Goal: Transaction & Acquisition: Purchase product/service

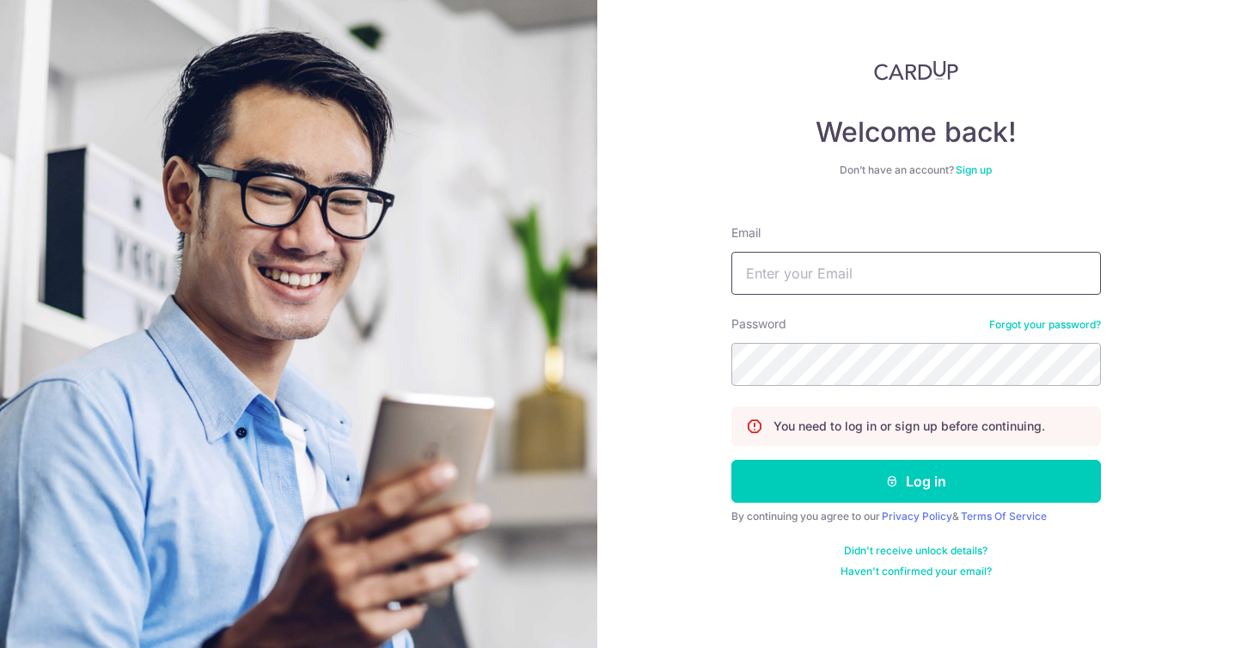
click at [784, 276] on input "Email" at bounding box center [915, 273] width 369 height 43
type input "[EMAIL_ADDRESS][DOMAIN_NAME]"
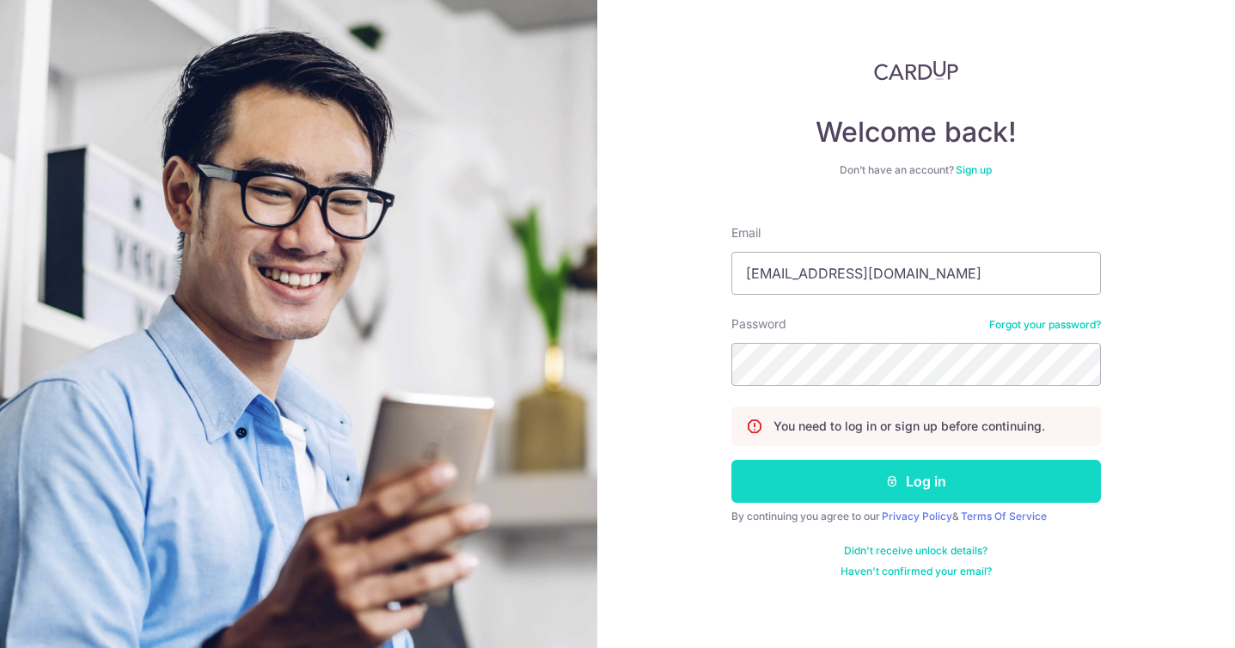
click at [882, 485] on button "Log in" at bounding box center [915, 481] width 369 height 43
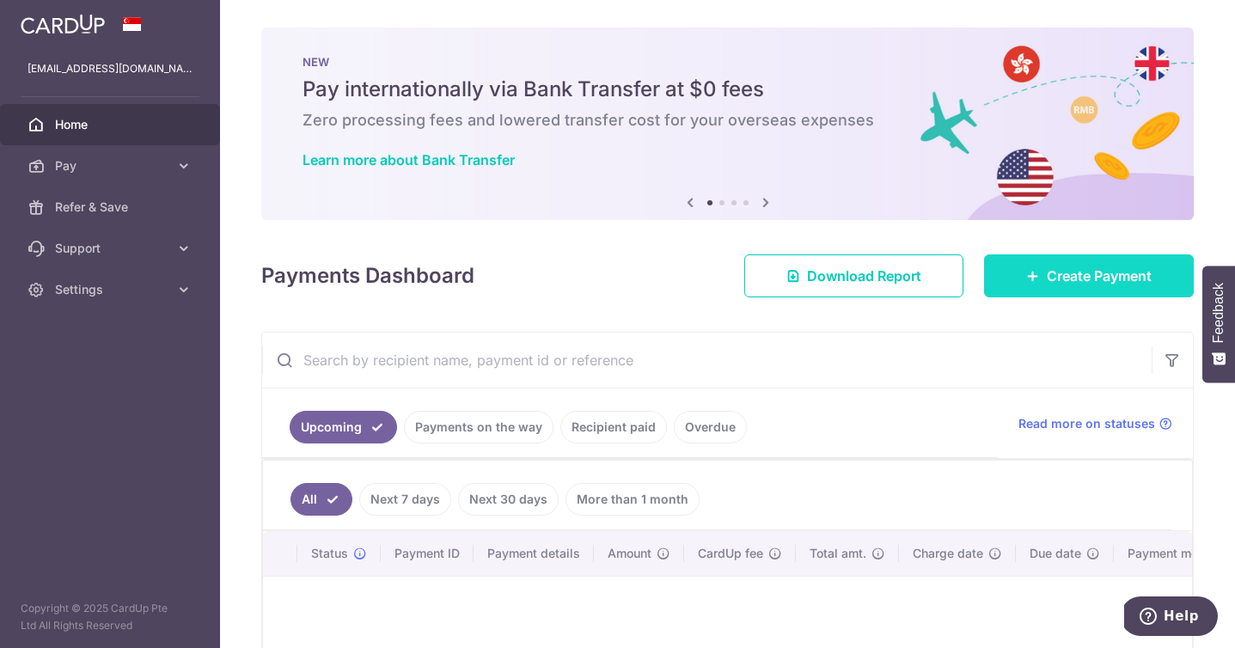
click at [1065, 272] on span "Create Payment" at bounding box center [1099, 276] width 105 height 21
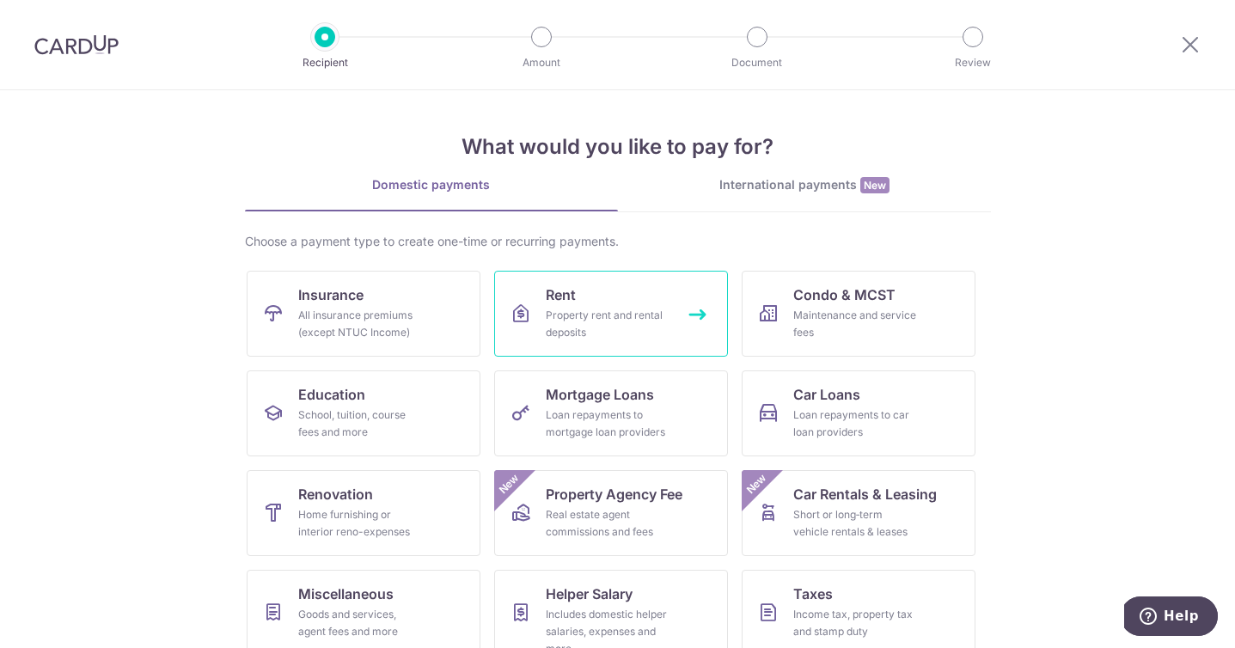
click at [581, 309] on div "Property rent and rental deposits" at bounding box center [608, 324] width 124 height 34
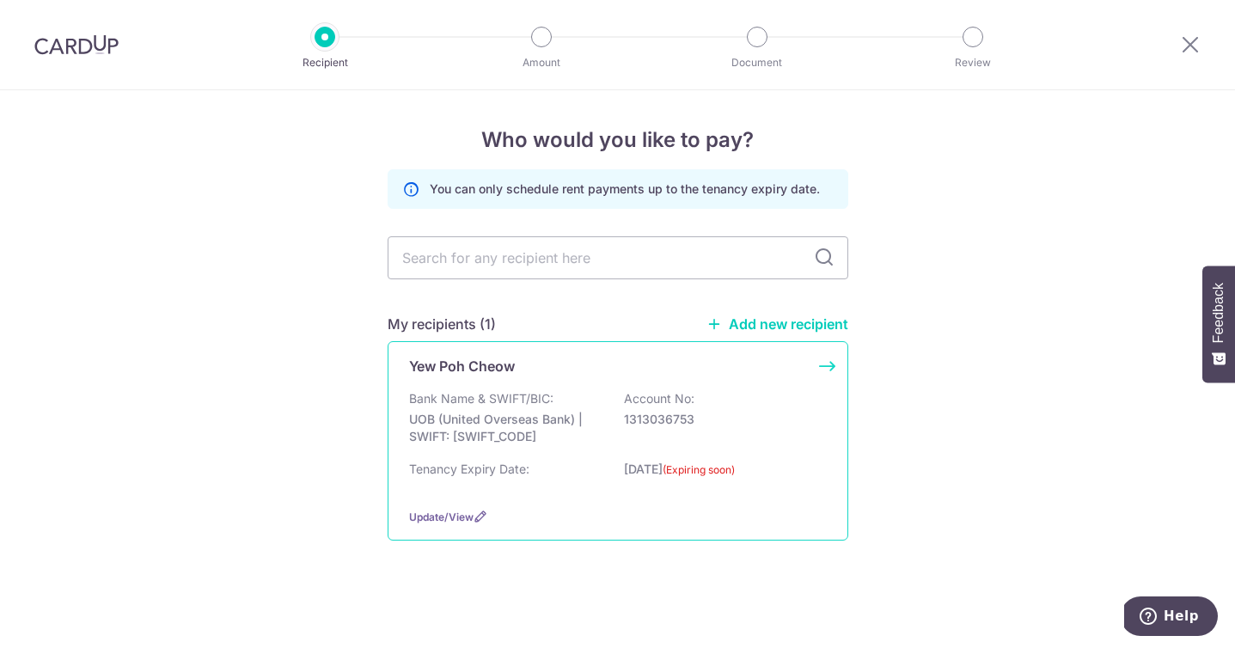
click at [590, 443] on p "UOB (United Overseas Bank) | SWIFT: UOVBSGSGXXX" at bounding box center [505, 428] width 192 height 34
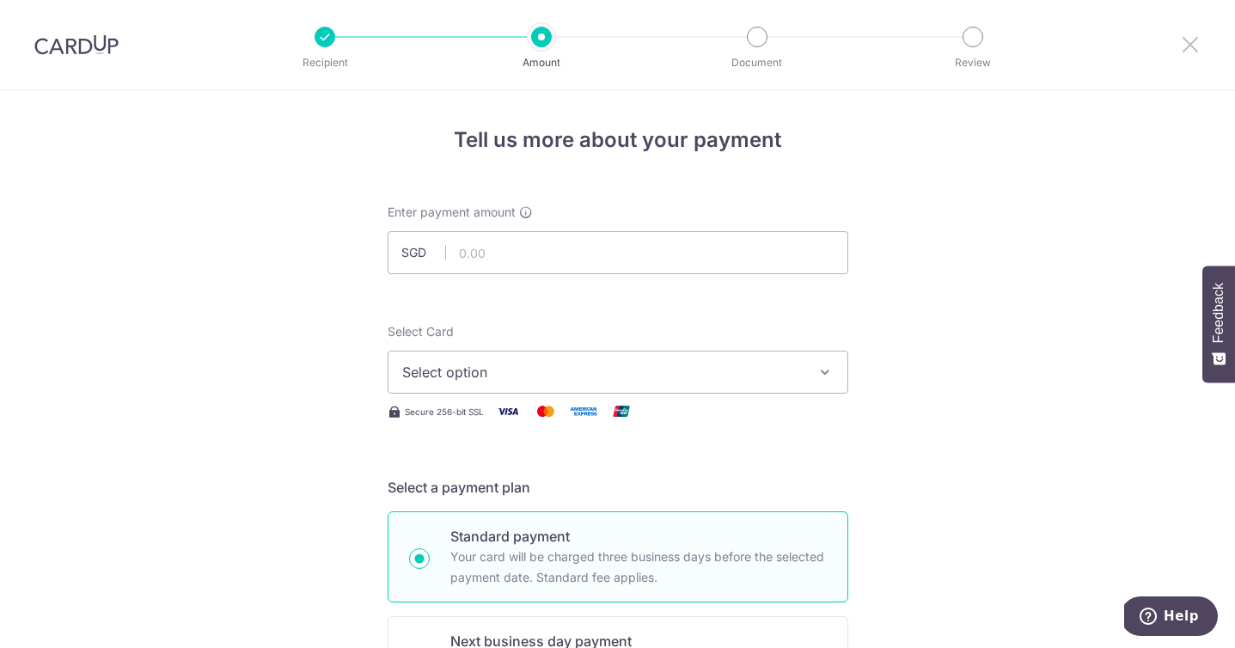
click at [1186, 49] on icon at bounding box center [1190, 44] width 21 height 21
click at [1187, 41] on icon at bounding box center [1190, 44] width 21 height 21
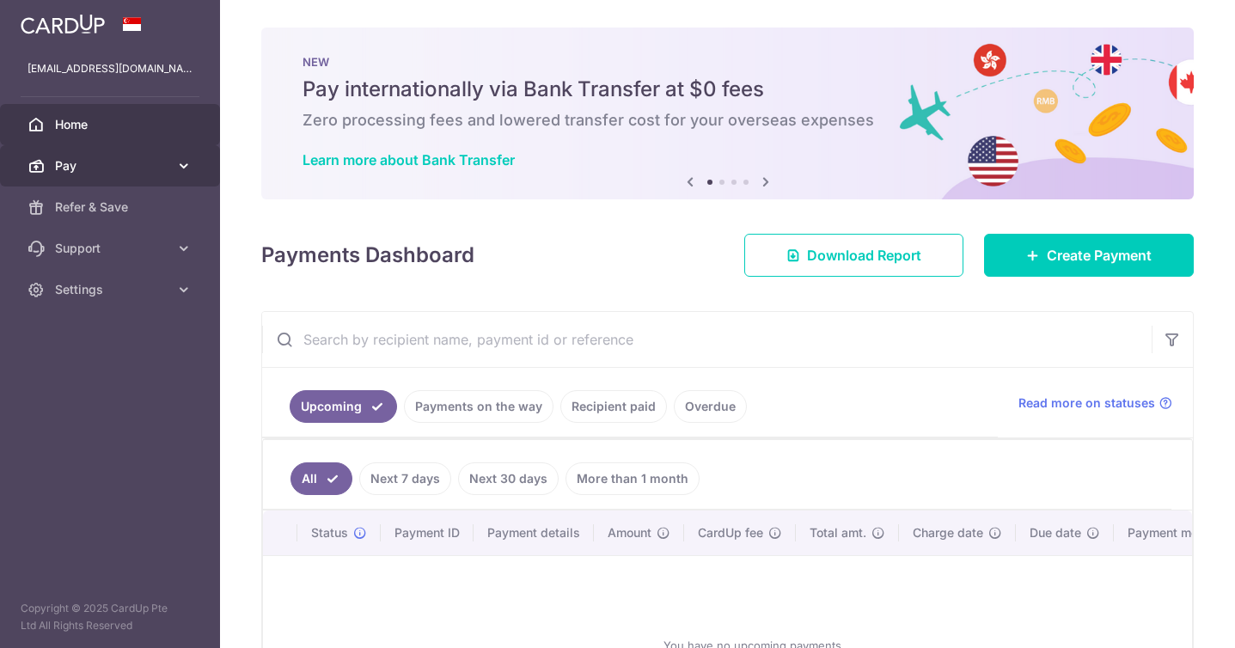
click at [131, 167] on span "Pay" at bounding box center [111, 165] width 113 height 17
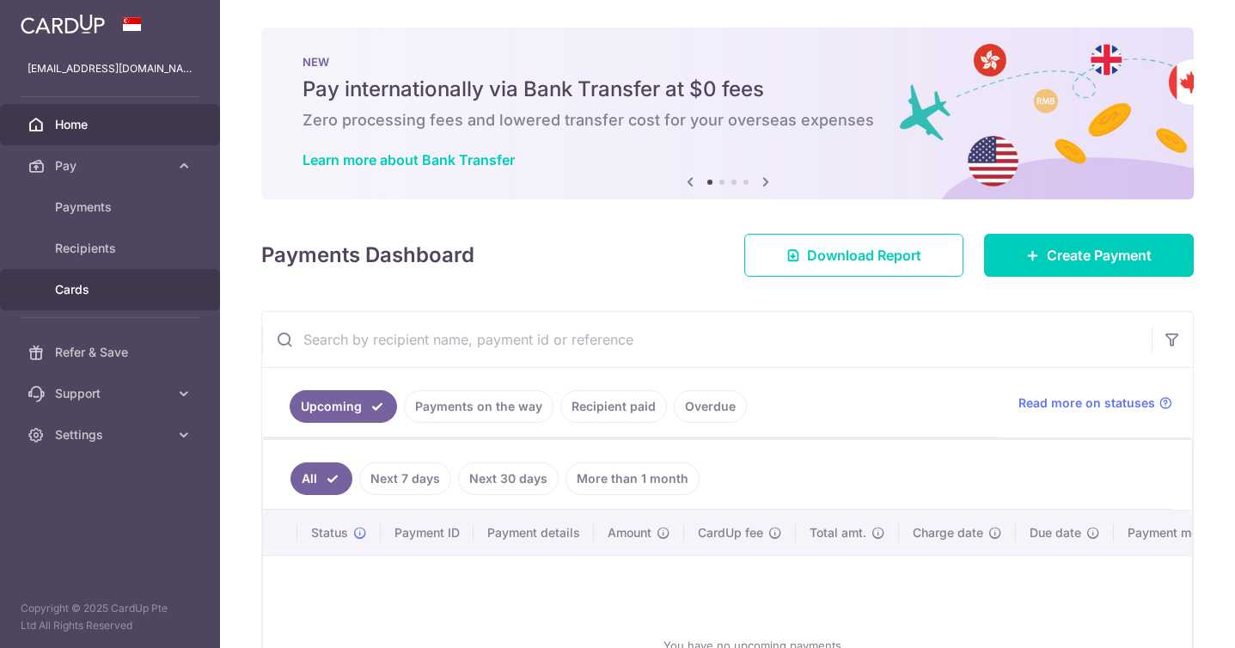
click at [76, 292] on span "Cards" at bounding box center [111, 289] width 113 height 17
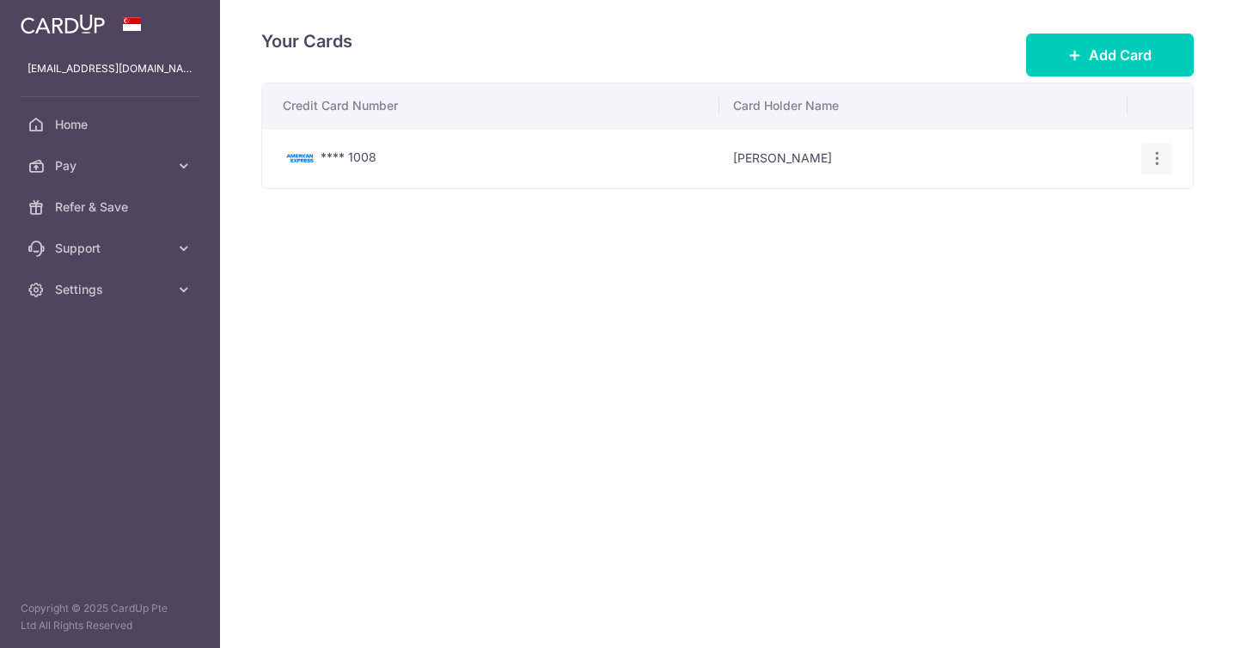
click at [1157, 156] on icon "button" at bounding box center [1157, 159] width 18 height 18
click at [1063, 205] on span "View/Edit" at bounding box center [1099, 206] width 117 height 21
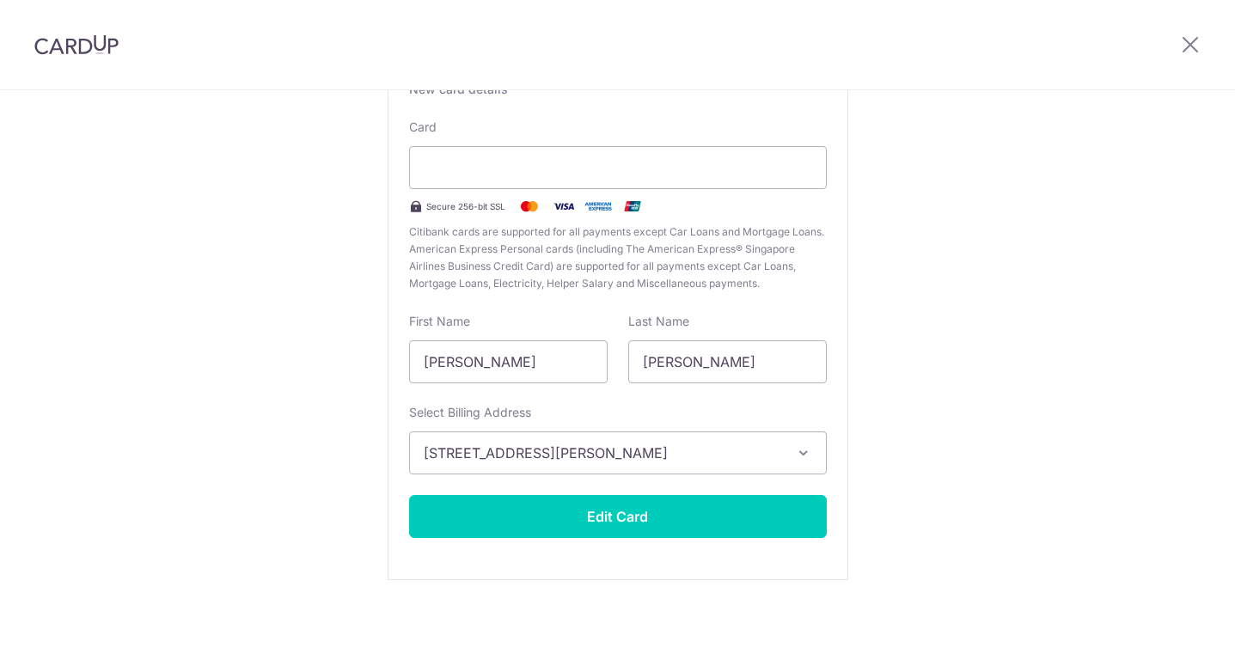
scroll to position [156, 0]
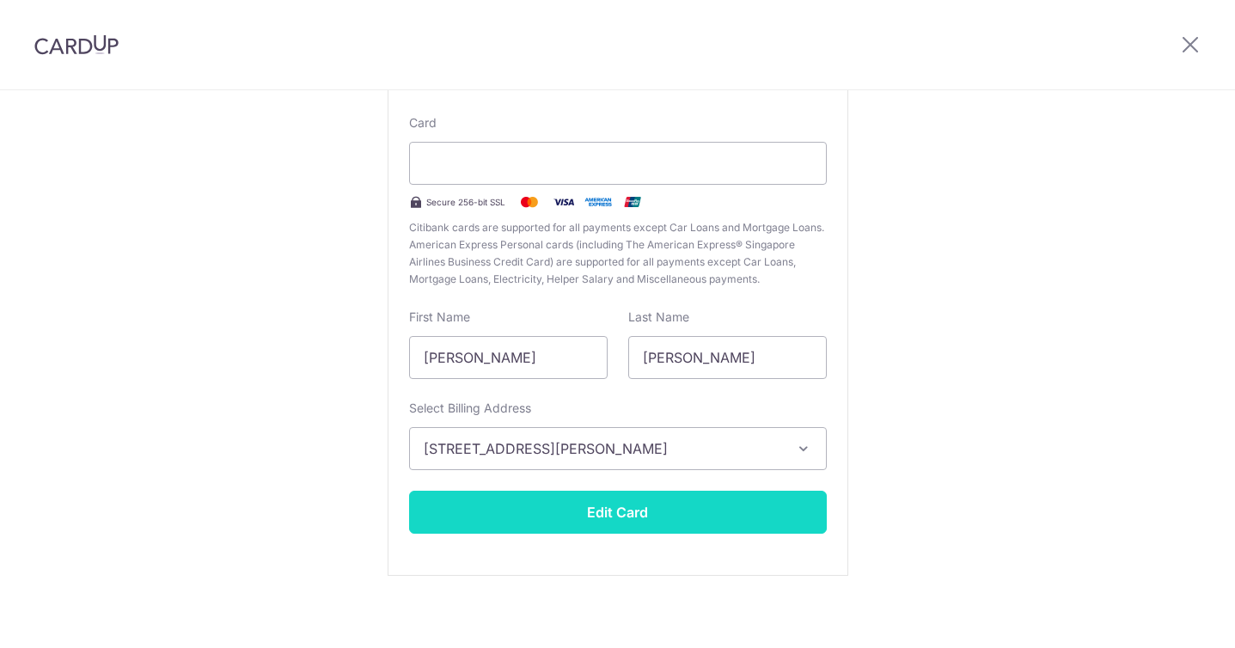
click at [607, 510] on button "Edit Card" at bounding box center [618, 512] width 418 height 43
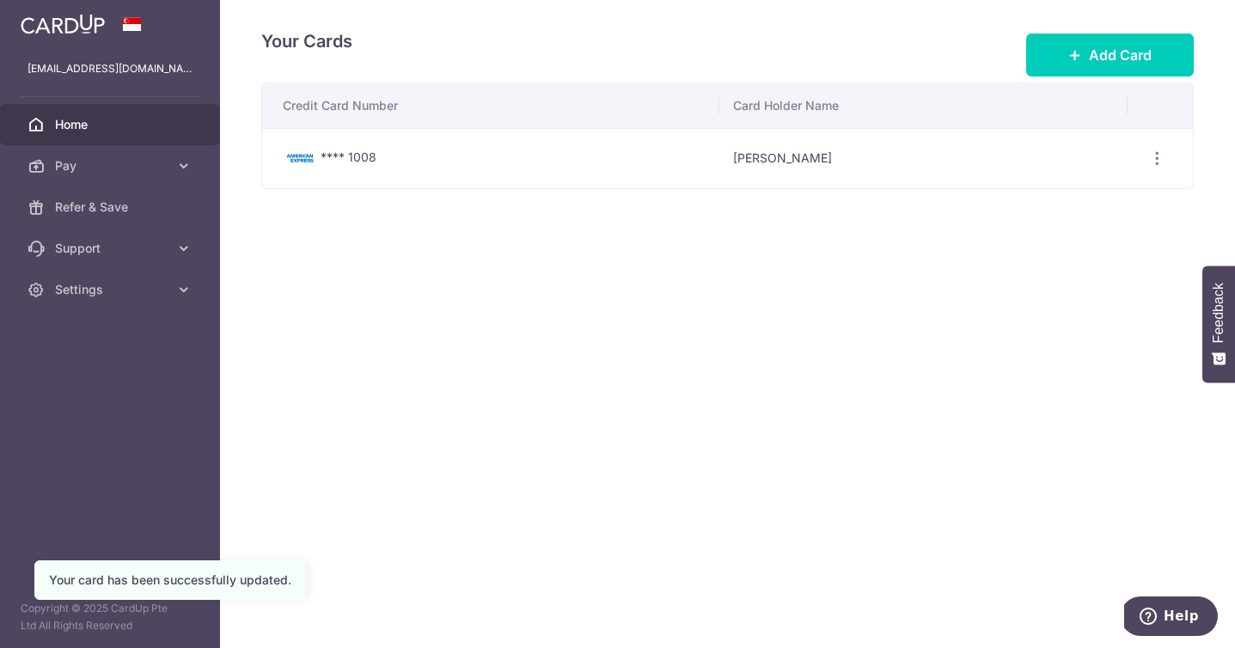
click at [73, 127] on span "Home" at bounding box center [111, 124] width 113 height 17
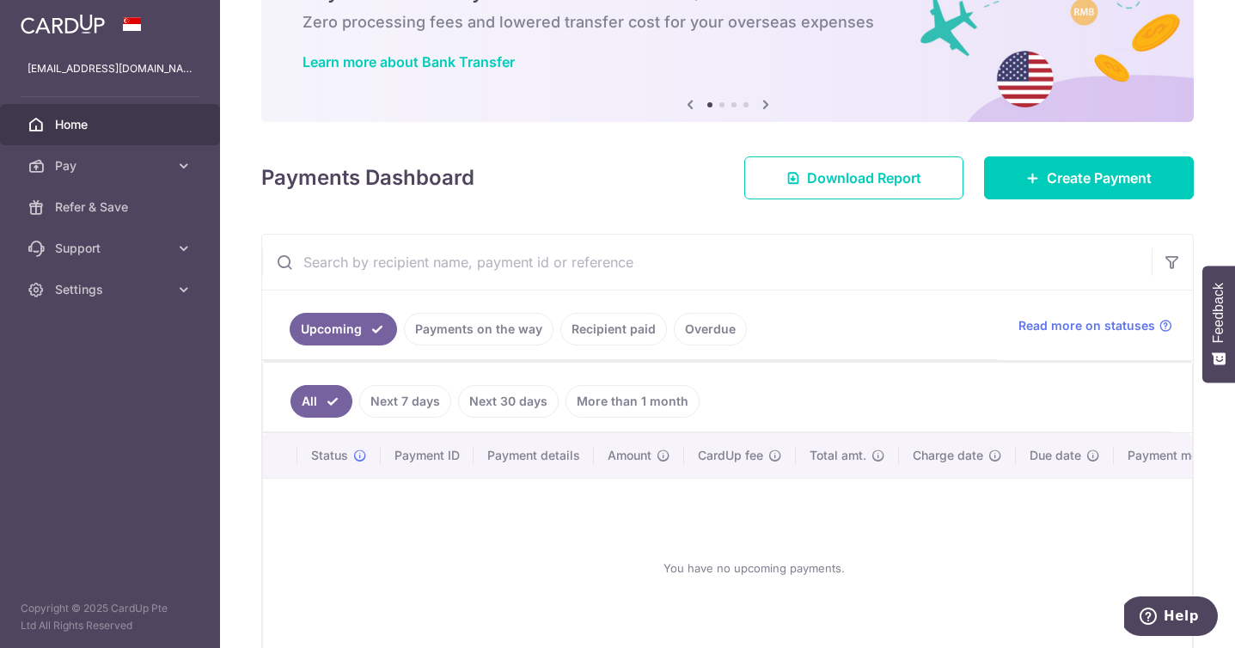
scroll to position [192, 0]
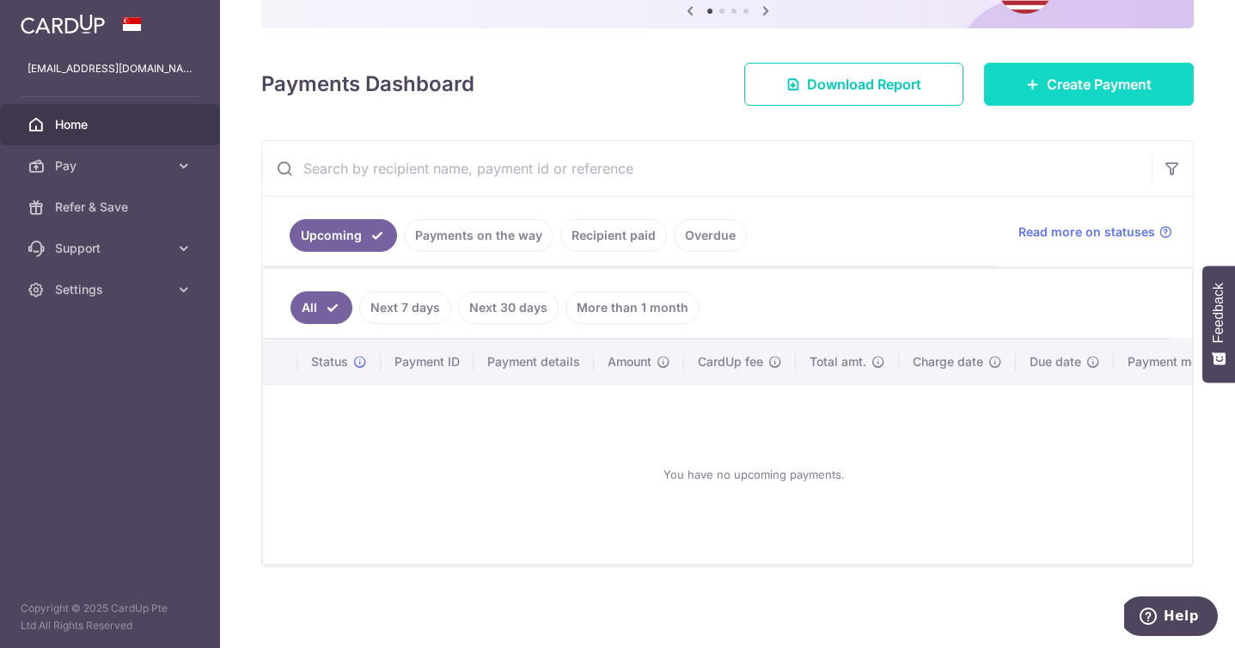
click at [1035, 83] on icon at bounding box center [1033, 84] width 14 height 14
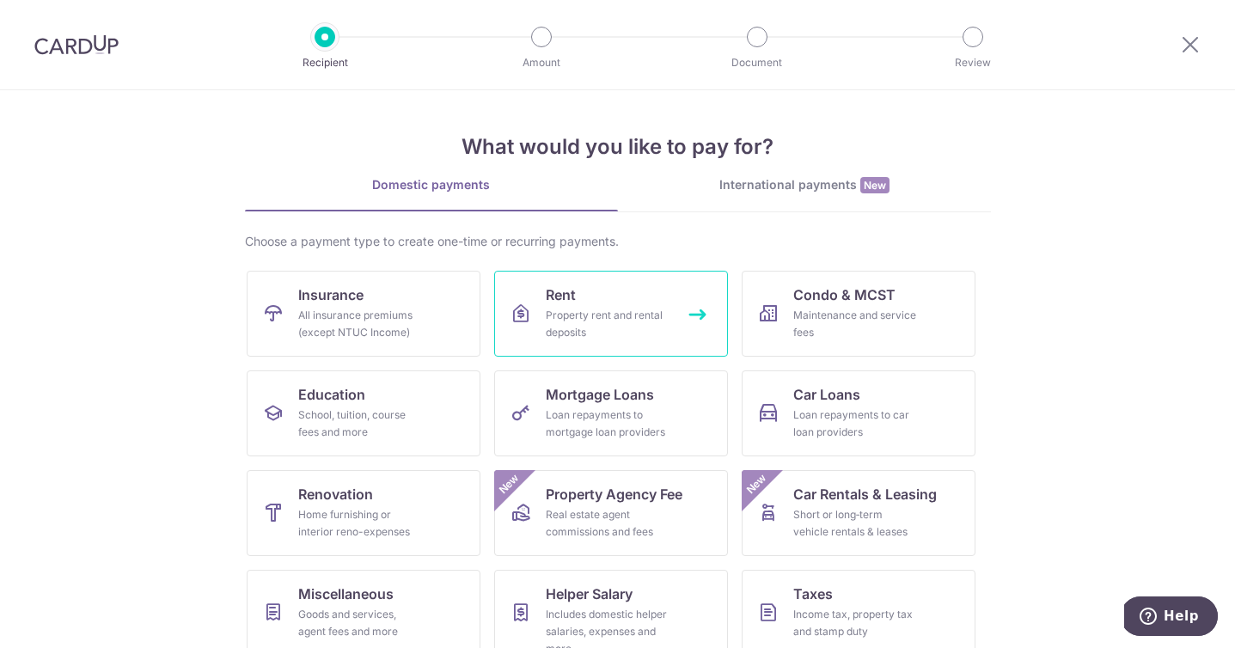
click at [612, 300] on link "Rent Property rent and rental deposits" at bounding box center [611, 314] width 234 height 86
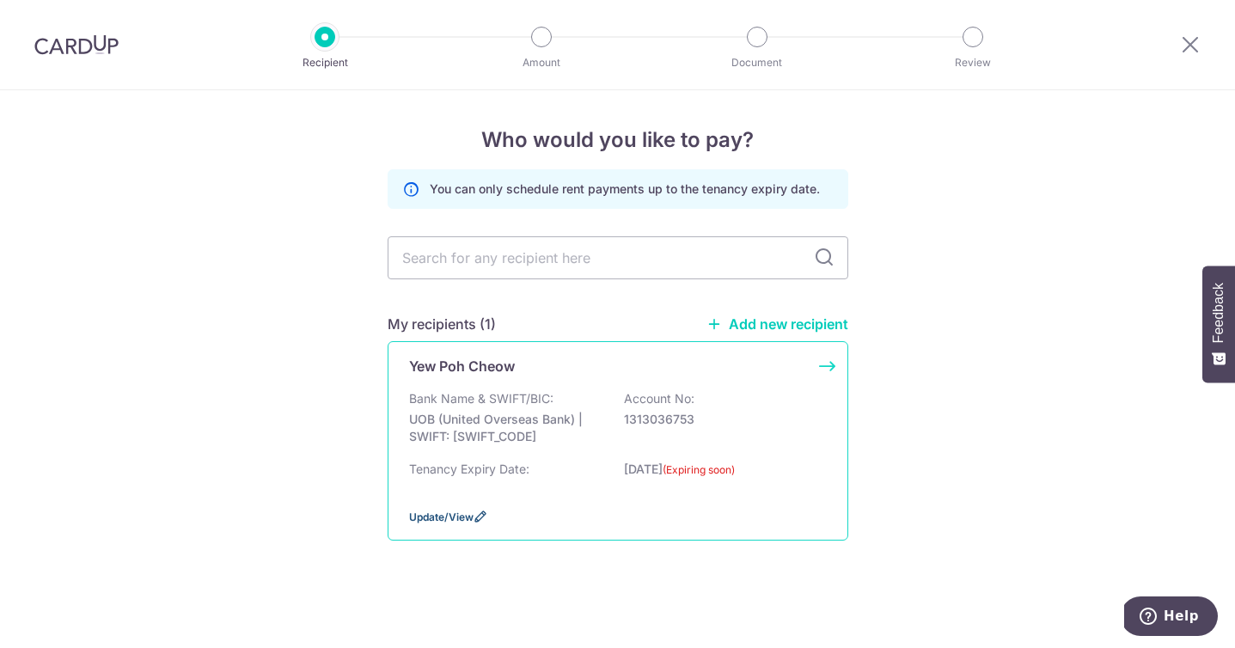
click at [450, 515] on span "Update/View" at bounding box center [441, 516] width 64 height 13
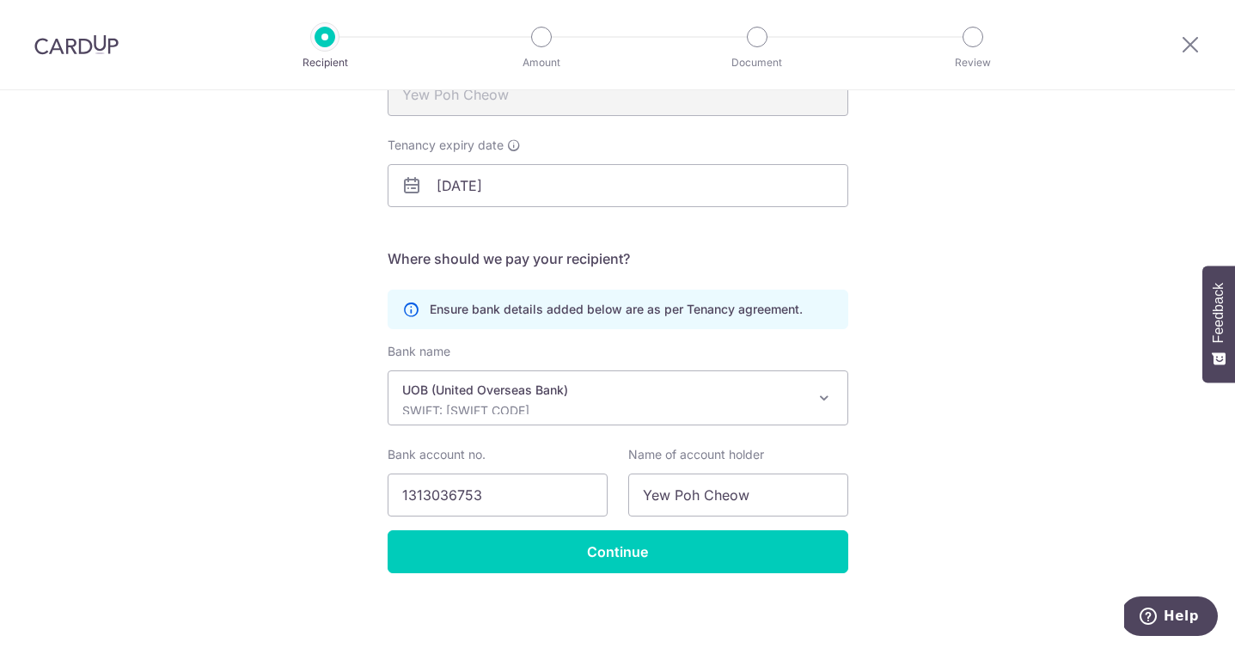
scroll to position [236, 0]
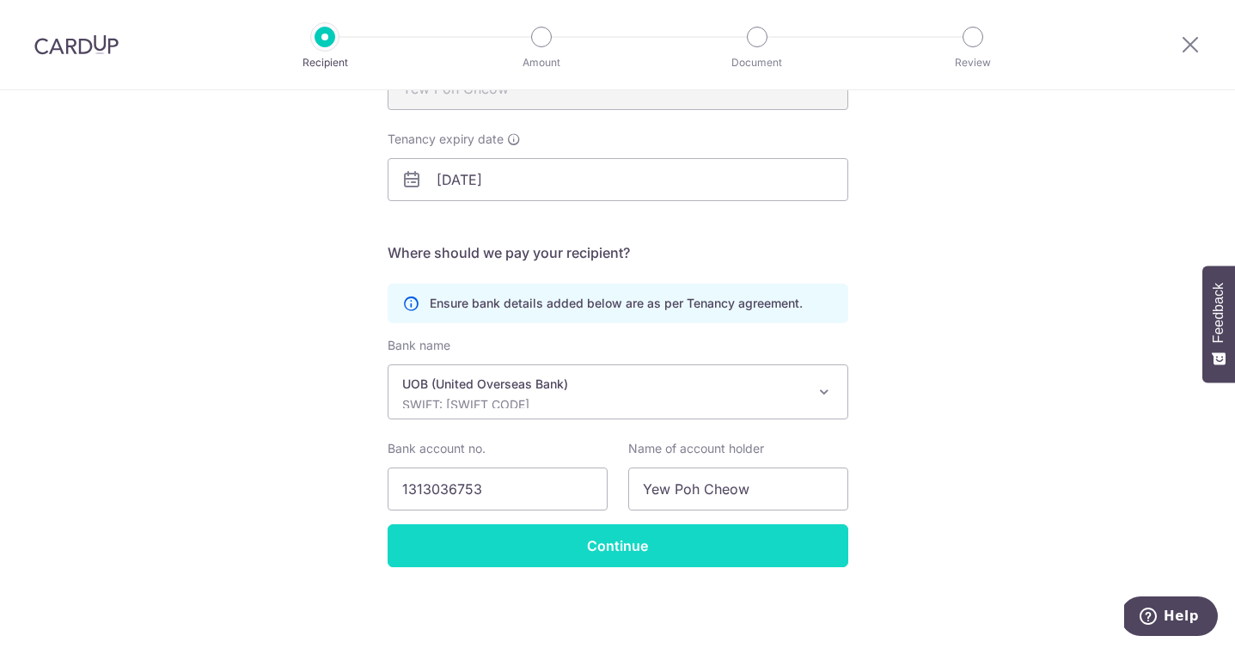
click at [501, 538] on input "Continue" at bounding box center [618, 545] width 461 height 43
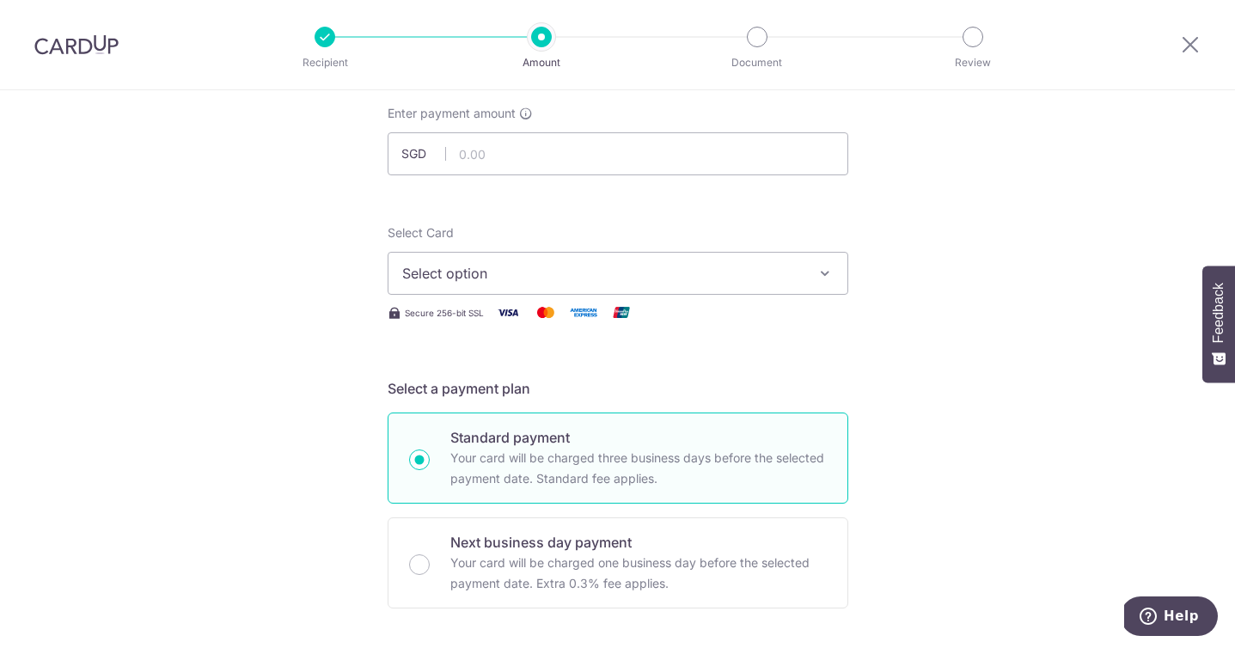
scroll to position [76, 0]
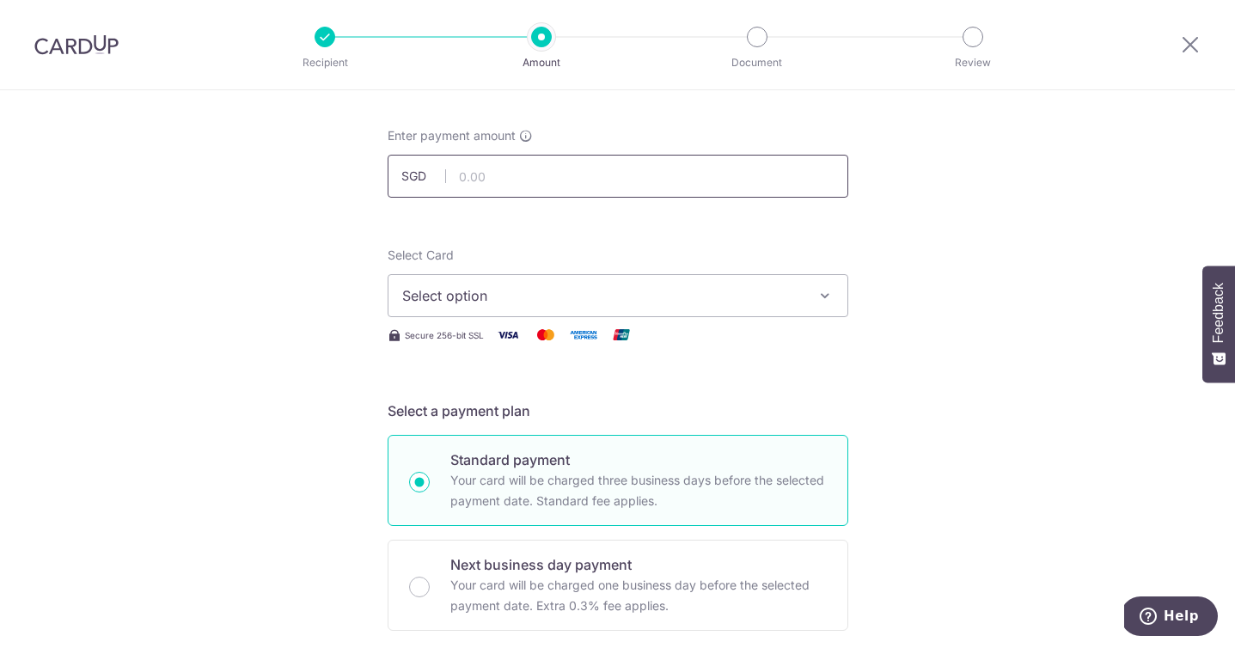
click at [487, 174] on input "text" at bounding box center [618, 176] width 461 height 43
type input "6,900.00"
click at [485, 296] on span "Select option" at bounding box center [602, 295] width 400 height 21
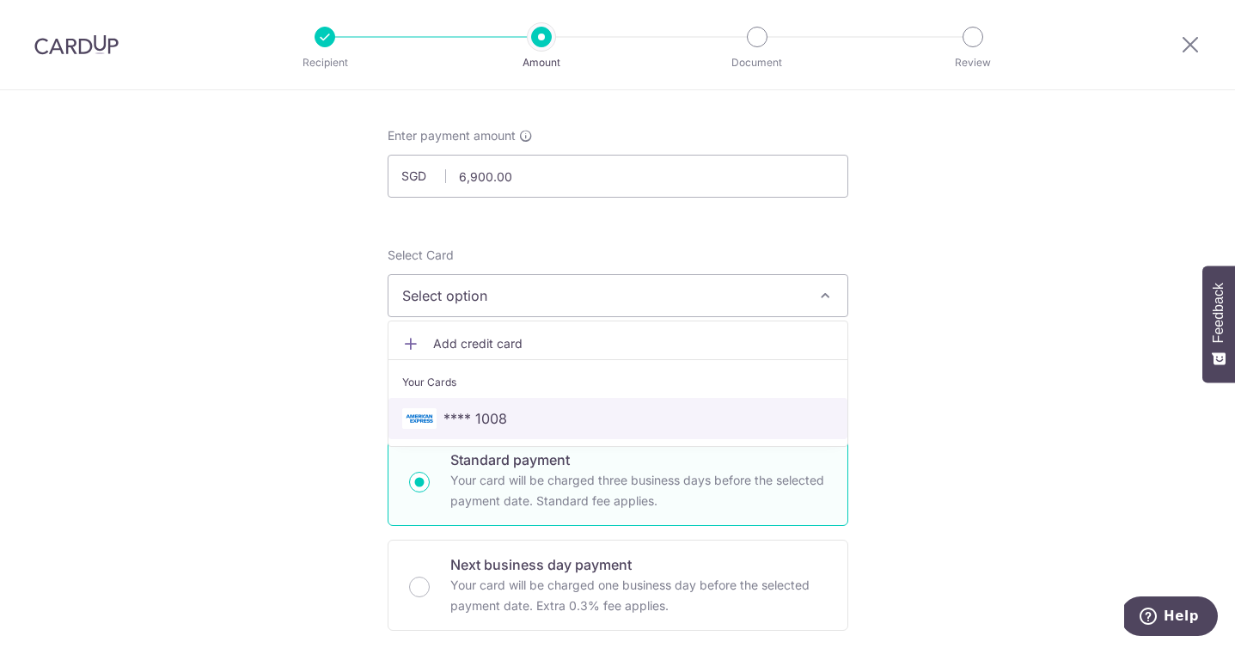
click at [481, 418] on span "**** 1008" at bounding box center [475, 418] width 64 height 21
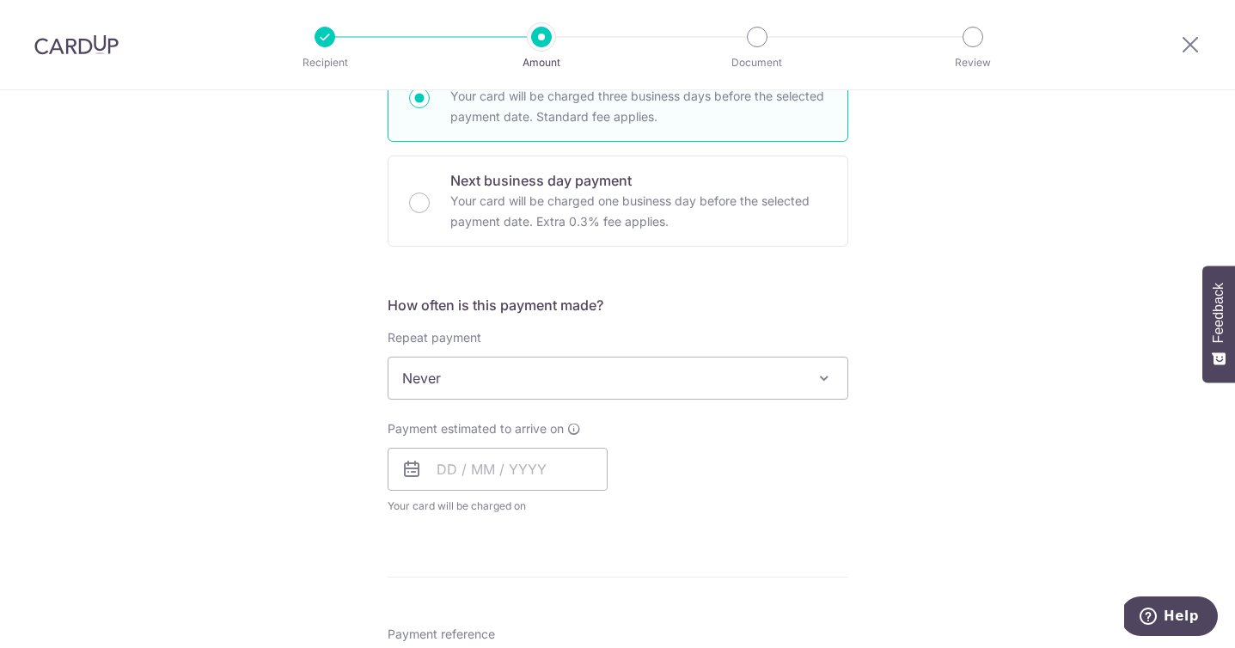
scroll to position [474, 0]
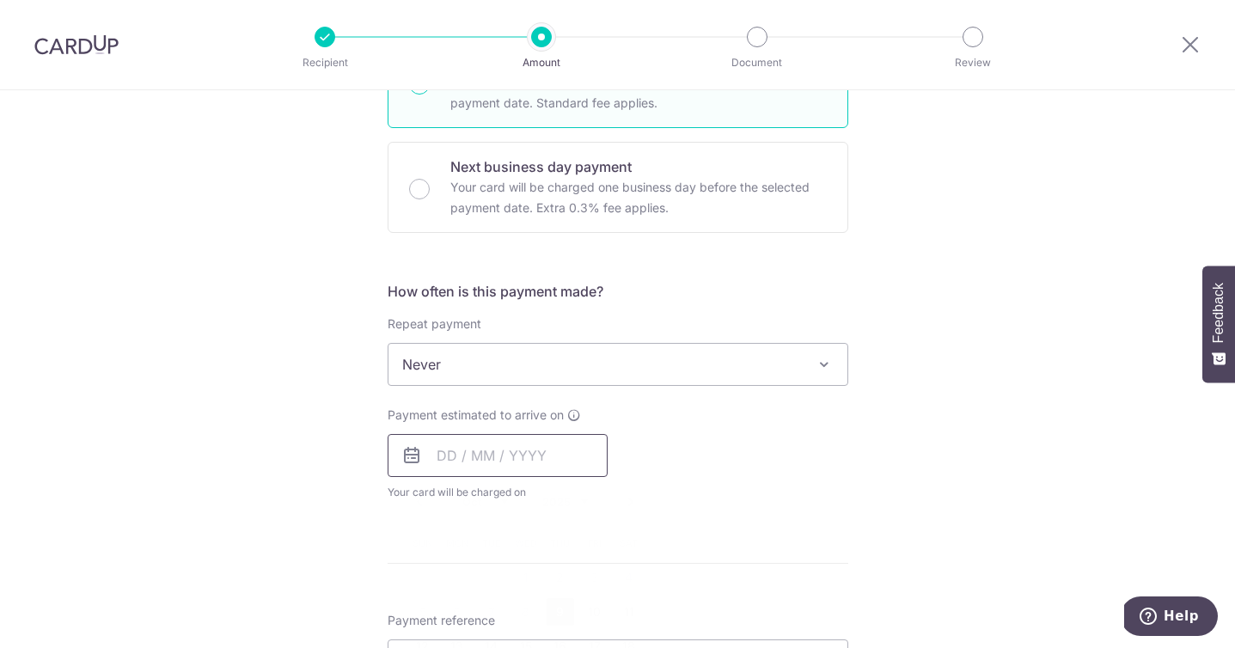
click at [454, 453] on input "text" at bounding box center [498, 455] width 220 height 43
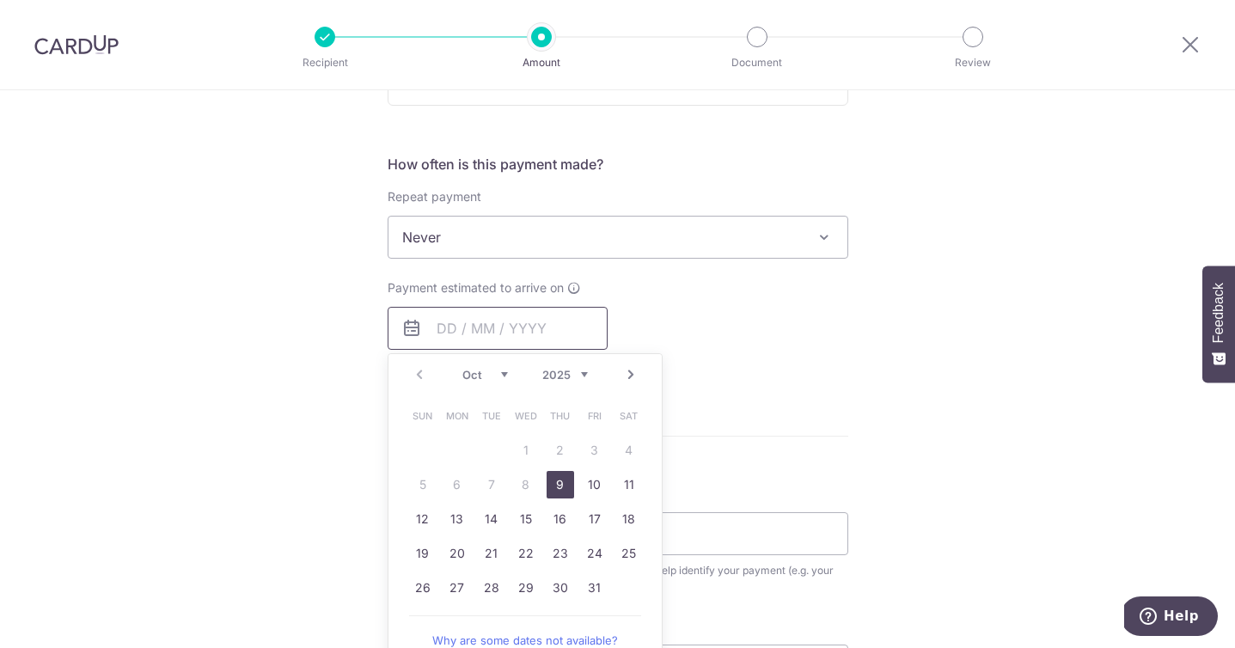
scroll to position [621, 0]
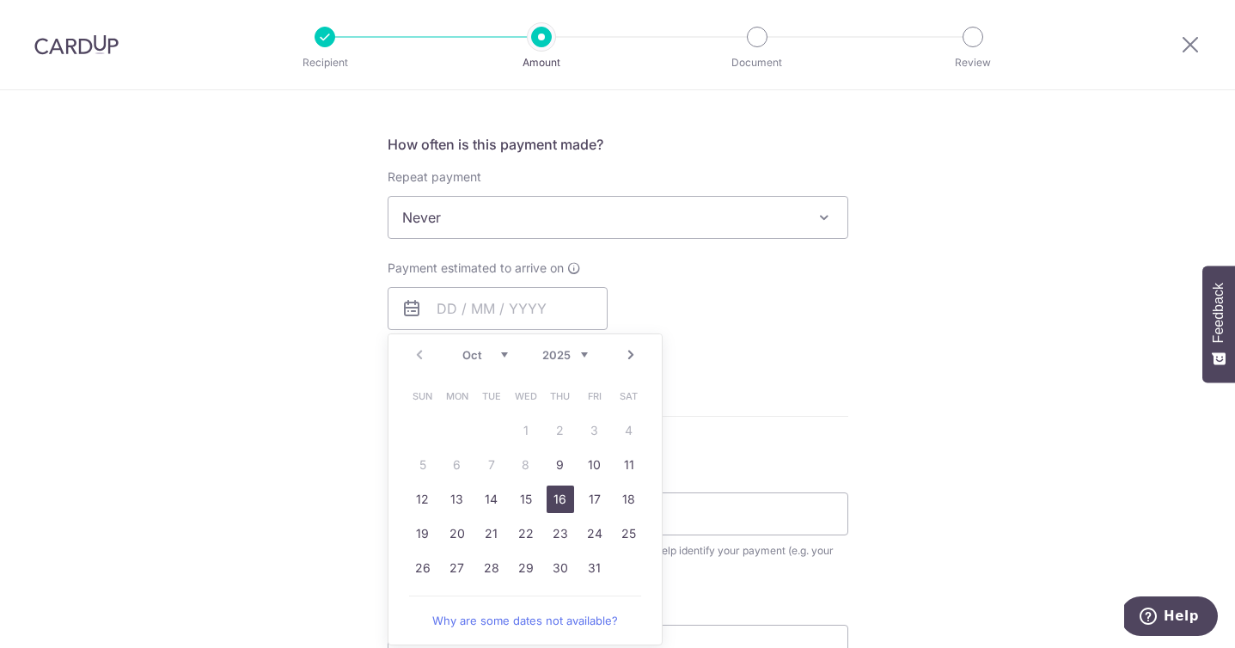
click at [557, 498] on link "16" at bounding box center [559, 498] width 27 height 27
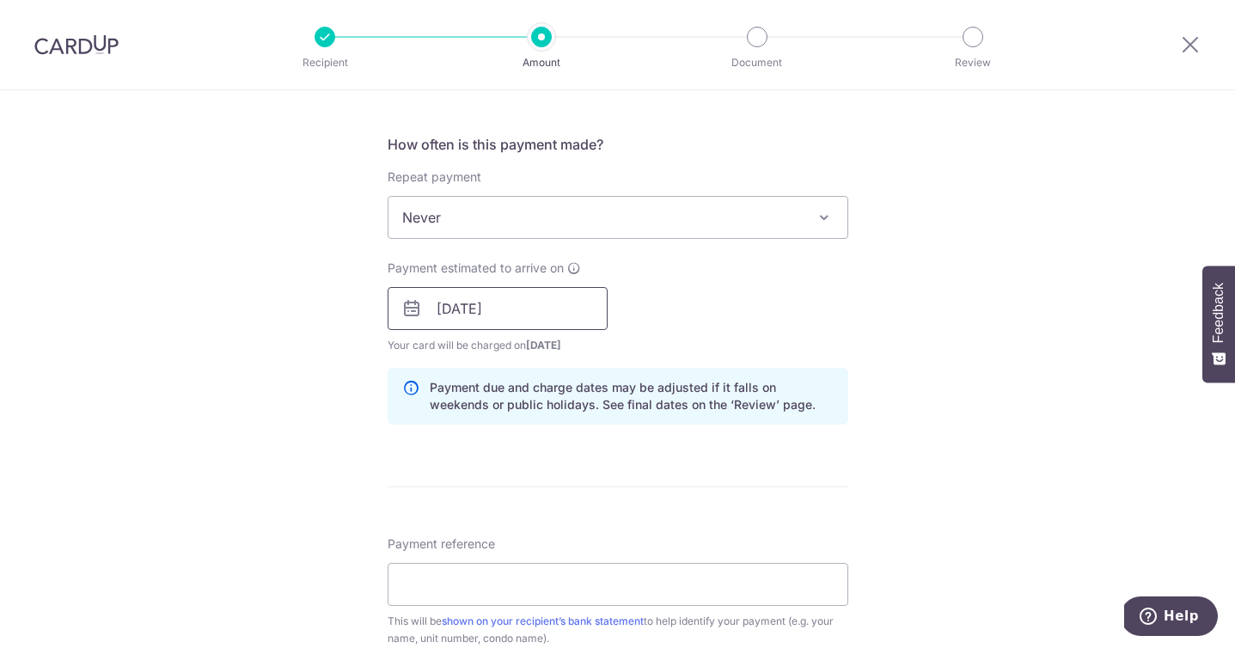
click at [504, 308] on input "16/10/2025" at bounding box center [498, 308] width 220 height 43
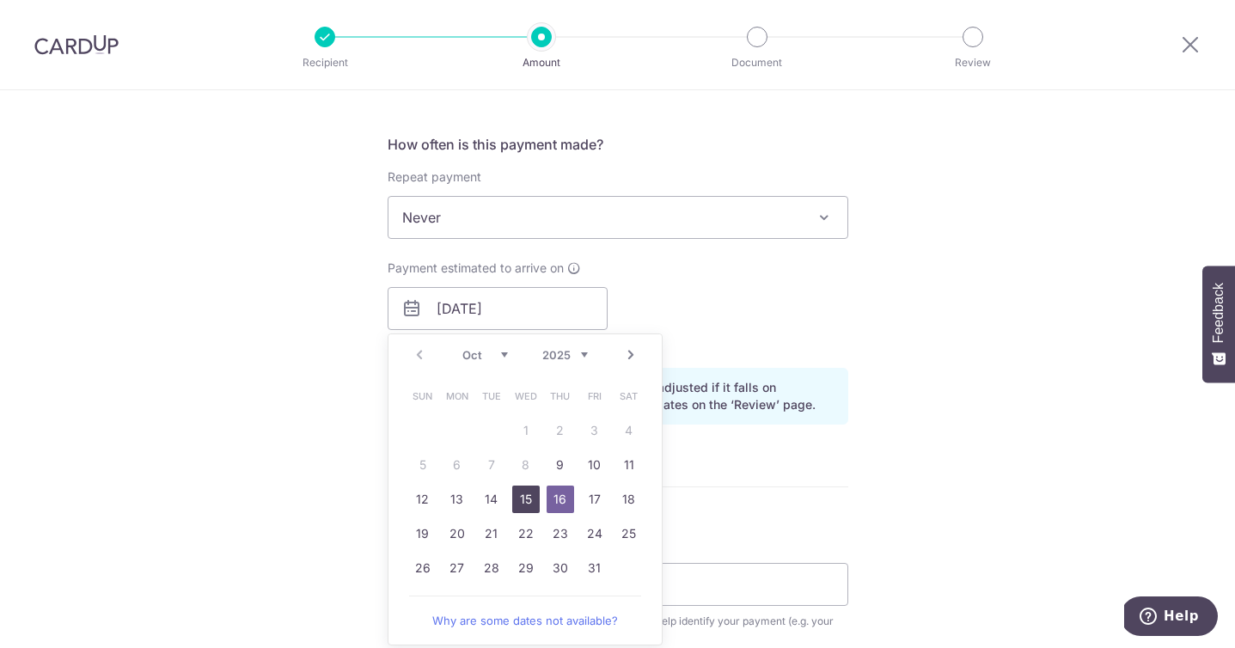
click at [525, 495] on link "15" at bounding box center [525, 498] width 27 height 27
type input "15/10/2025"
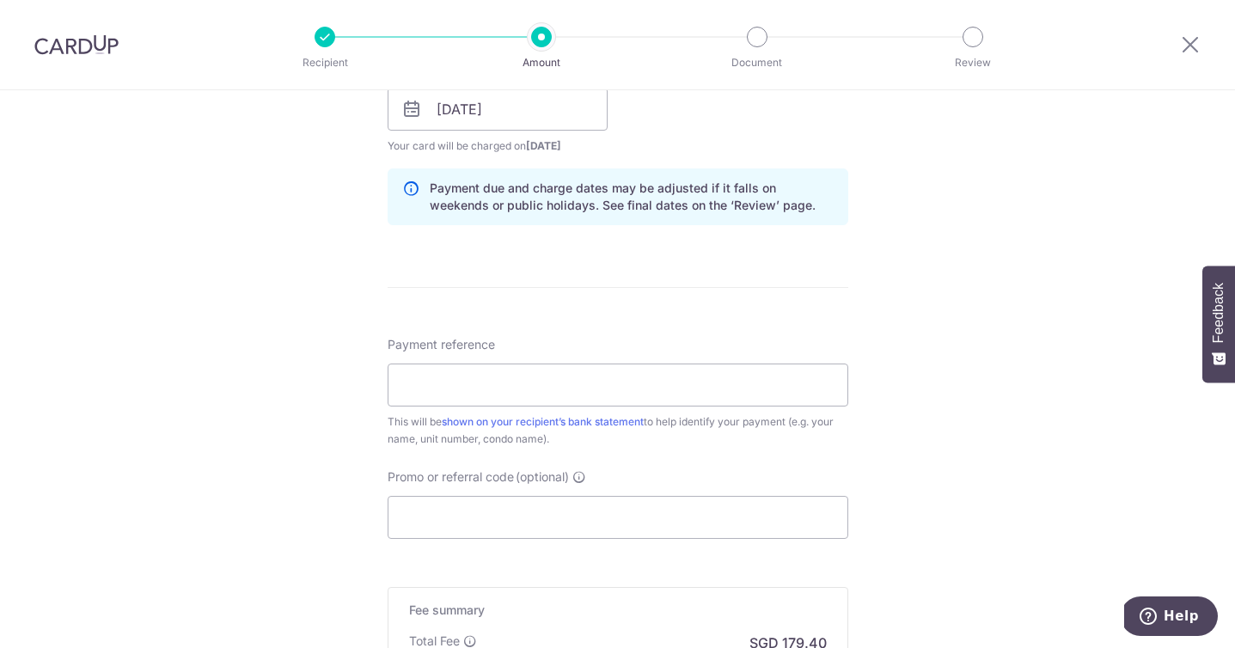
scroll to position [821, 0]
click at [400, 388] on input "Payment reference" at bounding box center [618, 384] width 461 height 43
type input "Stapleton 1B Ridley Park"
click at [311, 437] on div "Tell us more about your payment Enter payment amount SGD 6,900.00 6900.00 Selec…" at bounding box center [617, 81] width 1235 height 1625
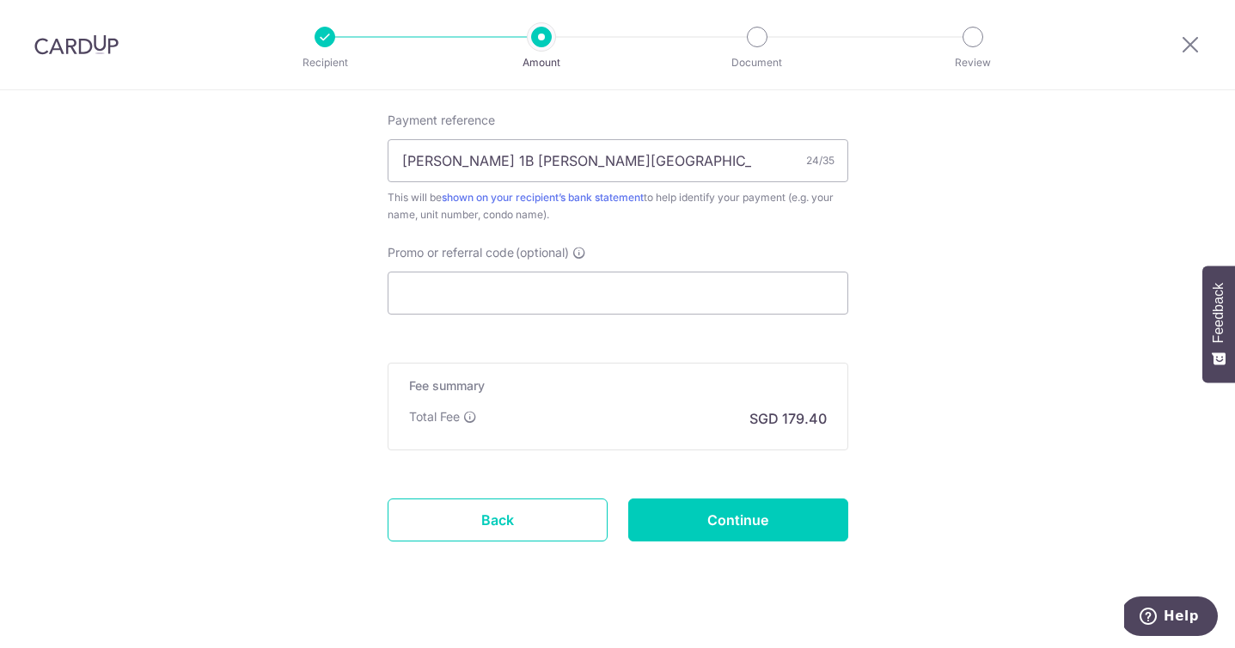
scroll to position [1059, 0]
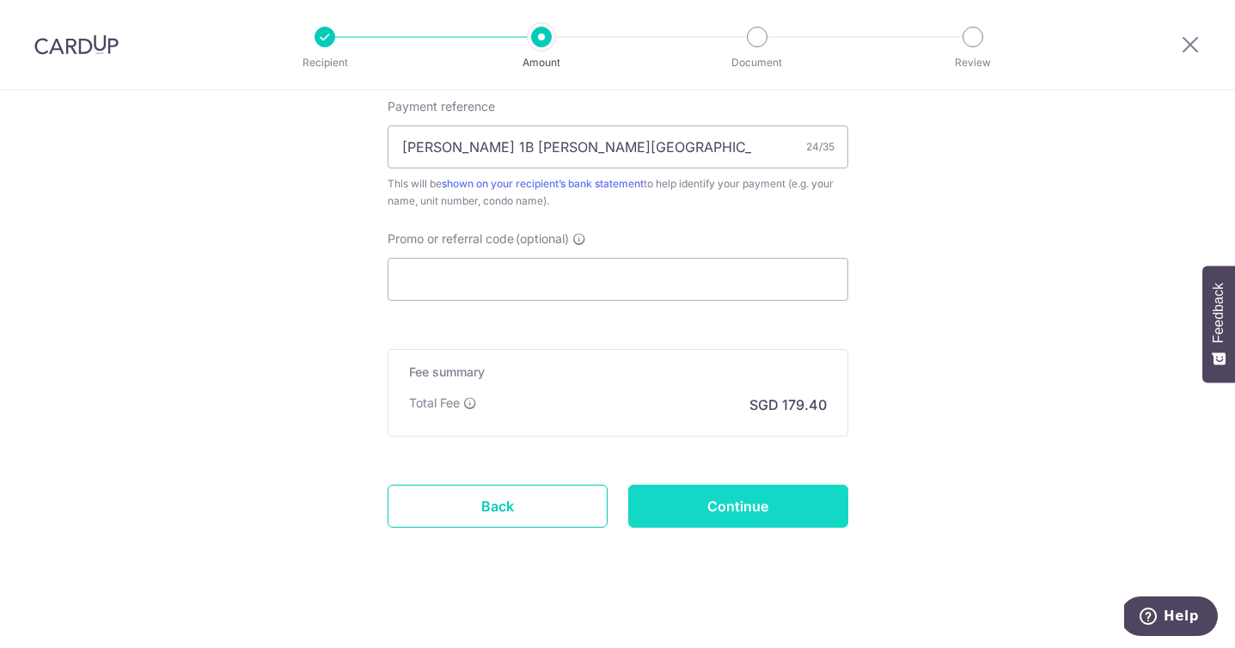
click at [727, 504] on input "Continue" at bounding box center [738, 506] width 220 height 43
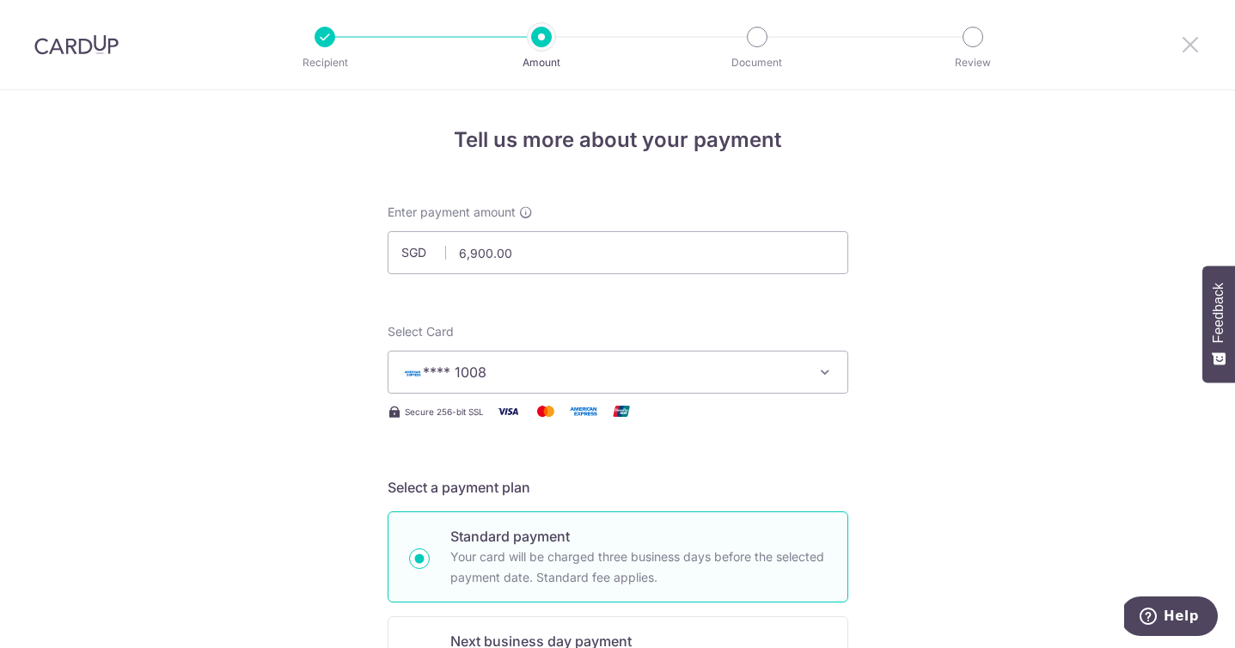
click at [1194, 41] on icon at bounding box center [1190, 44] width 21 height 21
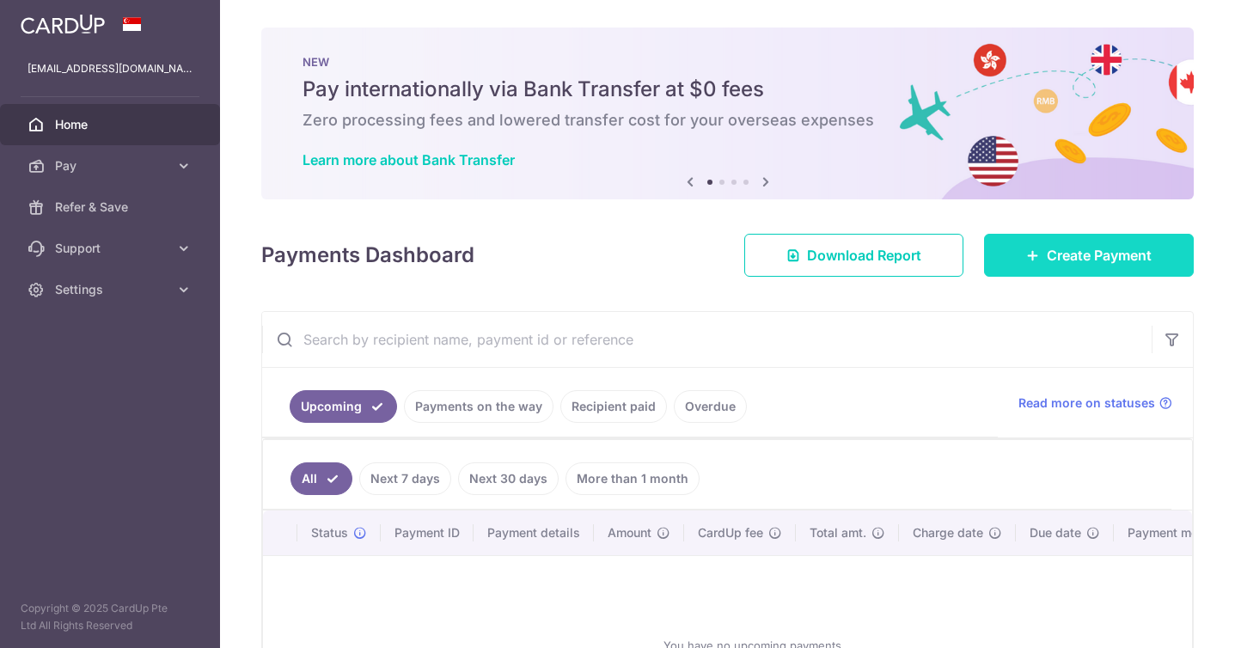
click at [1020, 255] on link "Create Payment" at bounding box center [1089, 255] width 210 height 43
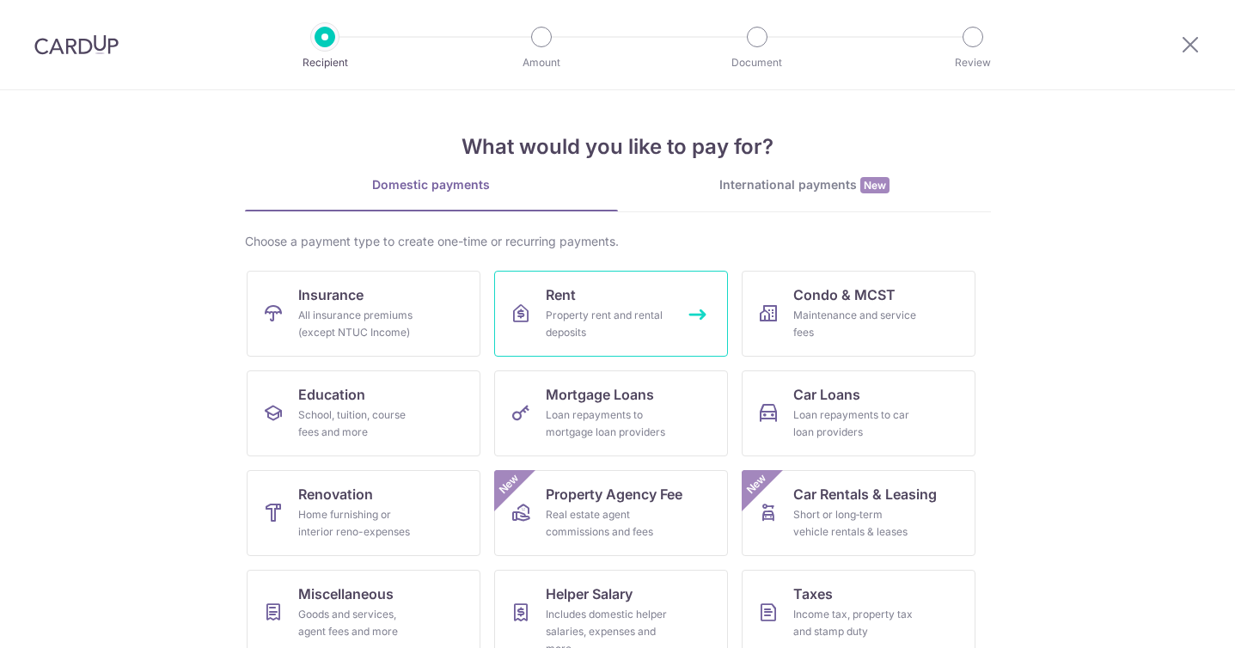
click at [696, 312] on link "Rent Property rent and rental deposits" at bounding box center [611, 314] width 234 height 86
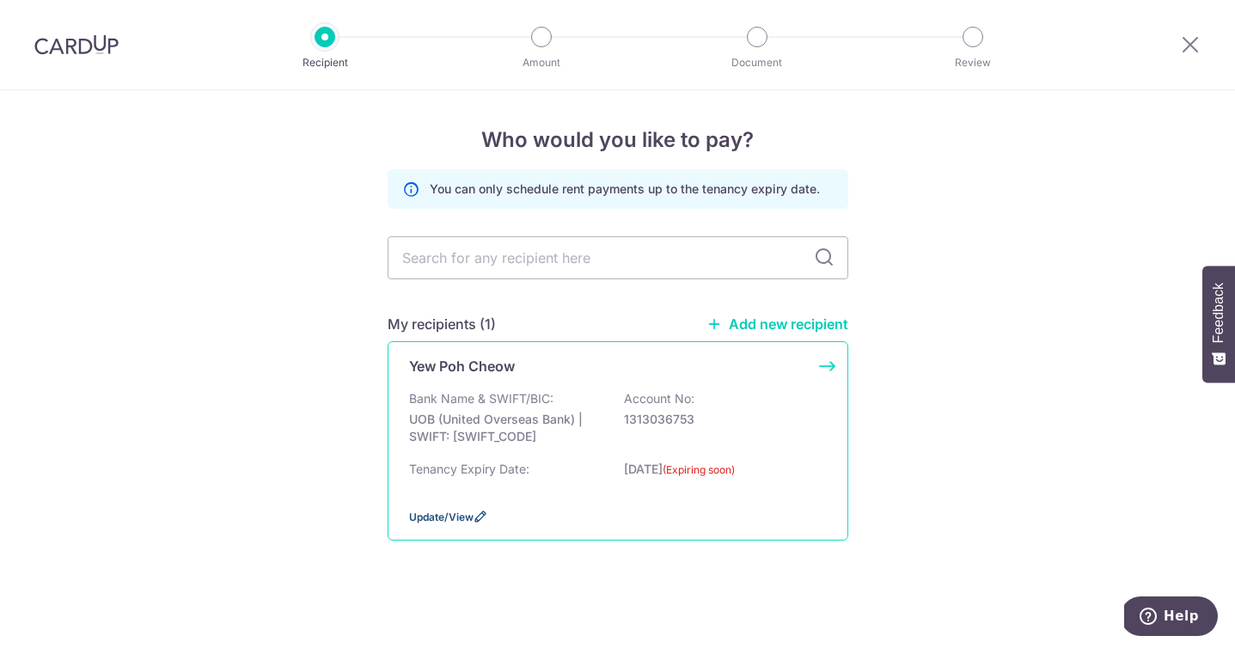
click at [462, 515] on span "Update/View" at bounding box center [441, 516] width 64 height 13
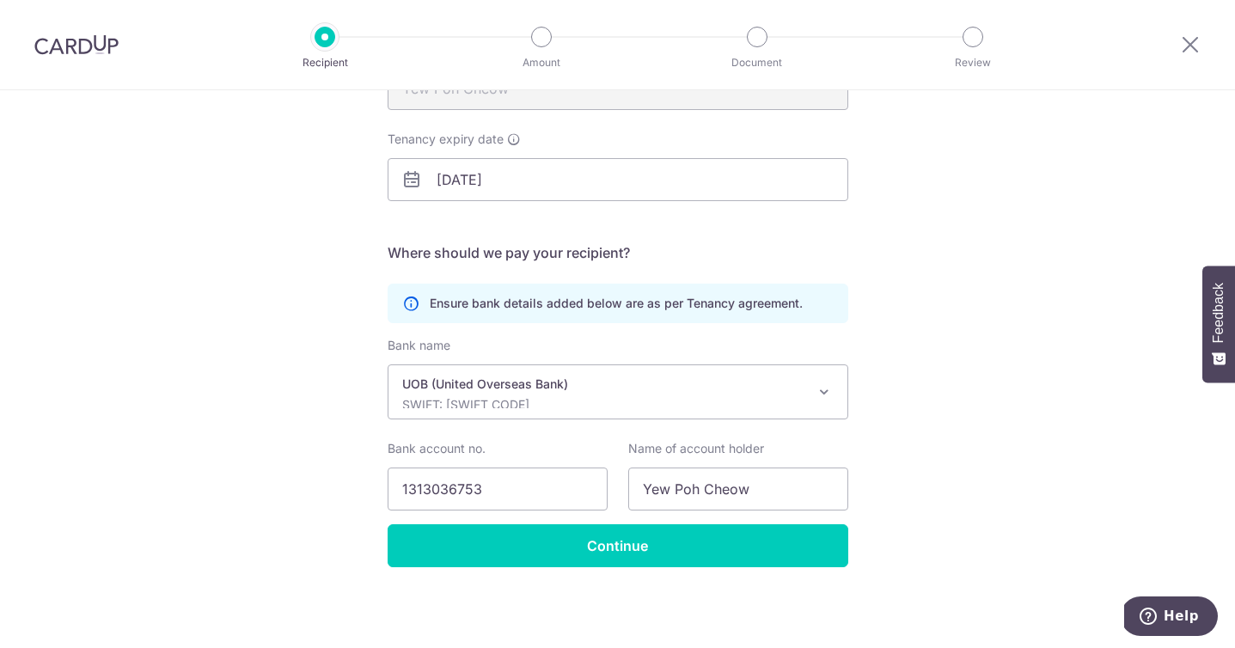
scroll to position [235, 0]
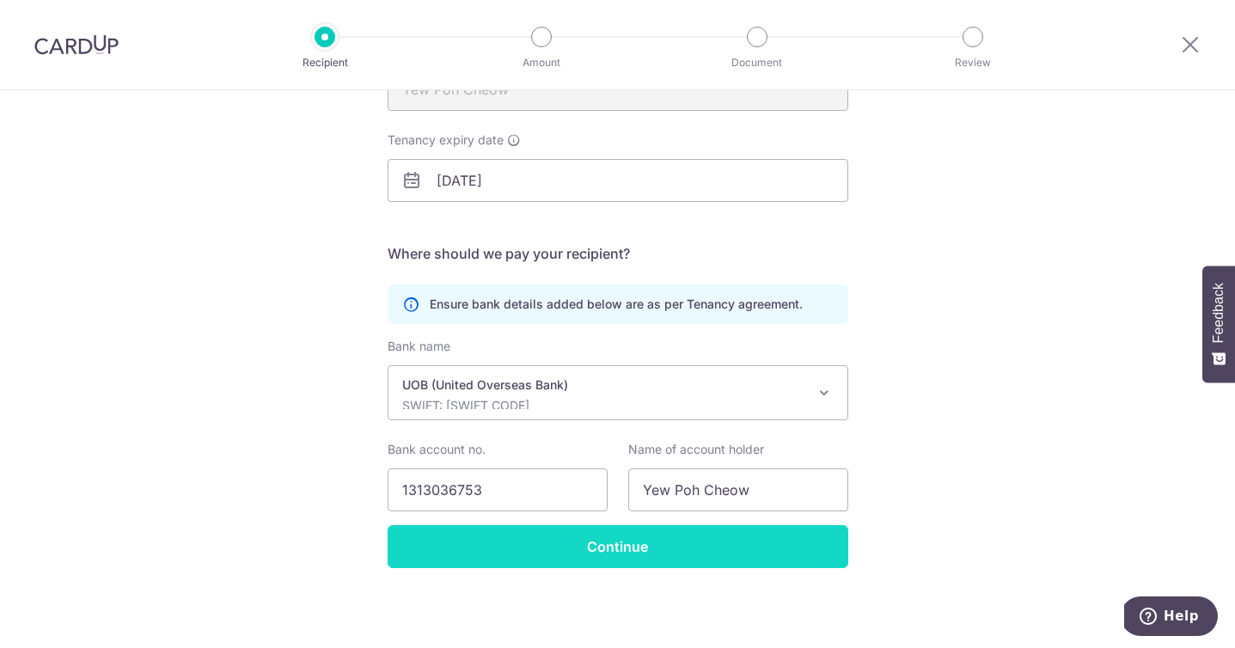
click at [615, 546] on input "Continue" at bounding box center [618, 546] width 461 height 43
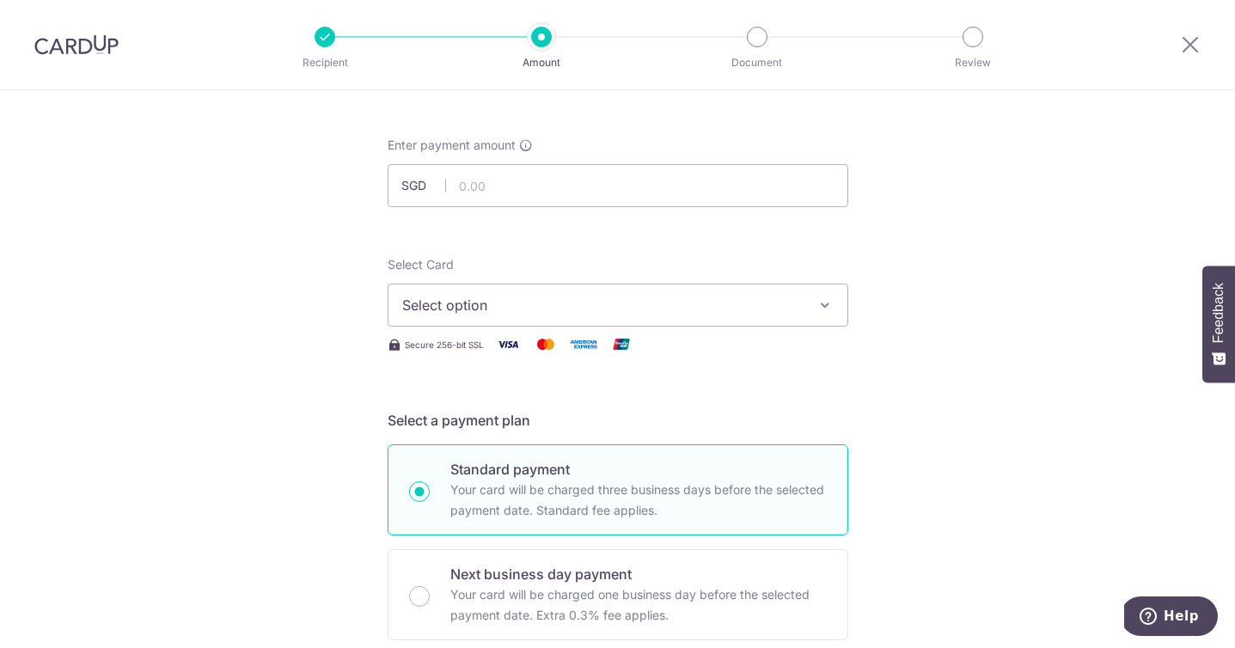
scroll to position [5, 0]
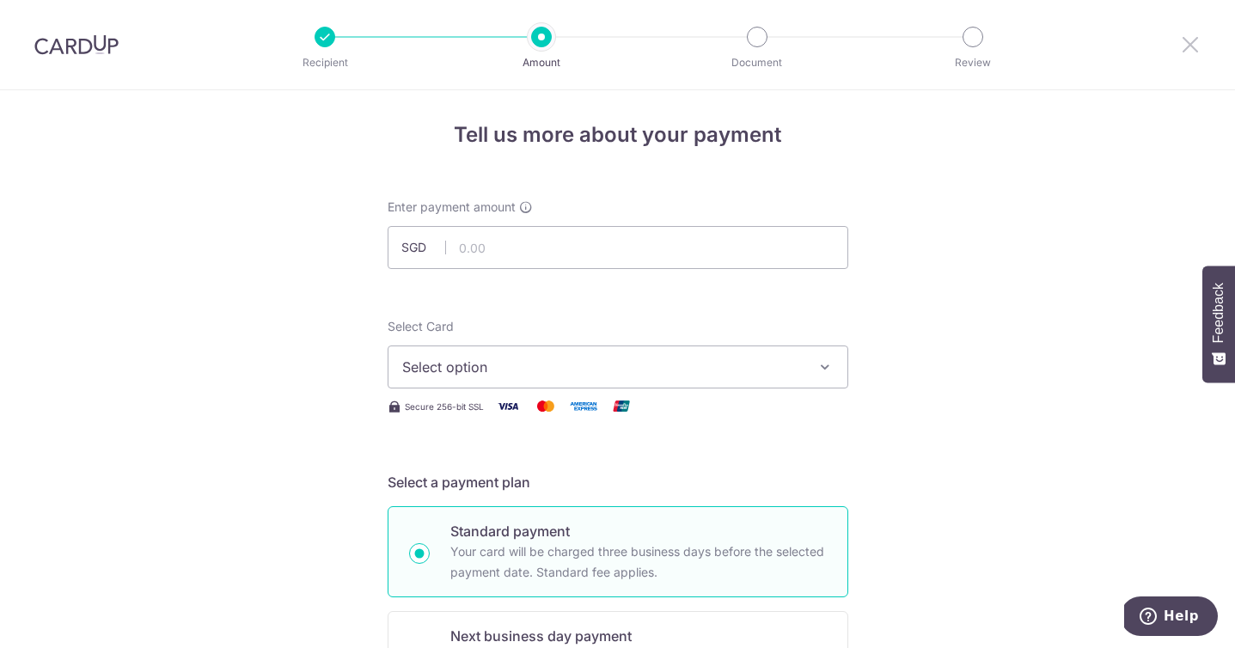
click at [1192, 36] on icon at bounding box center [1190, 44] width 21 height 21
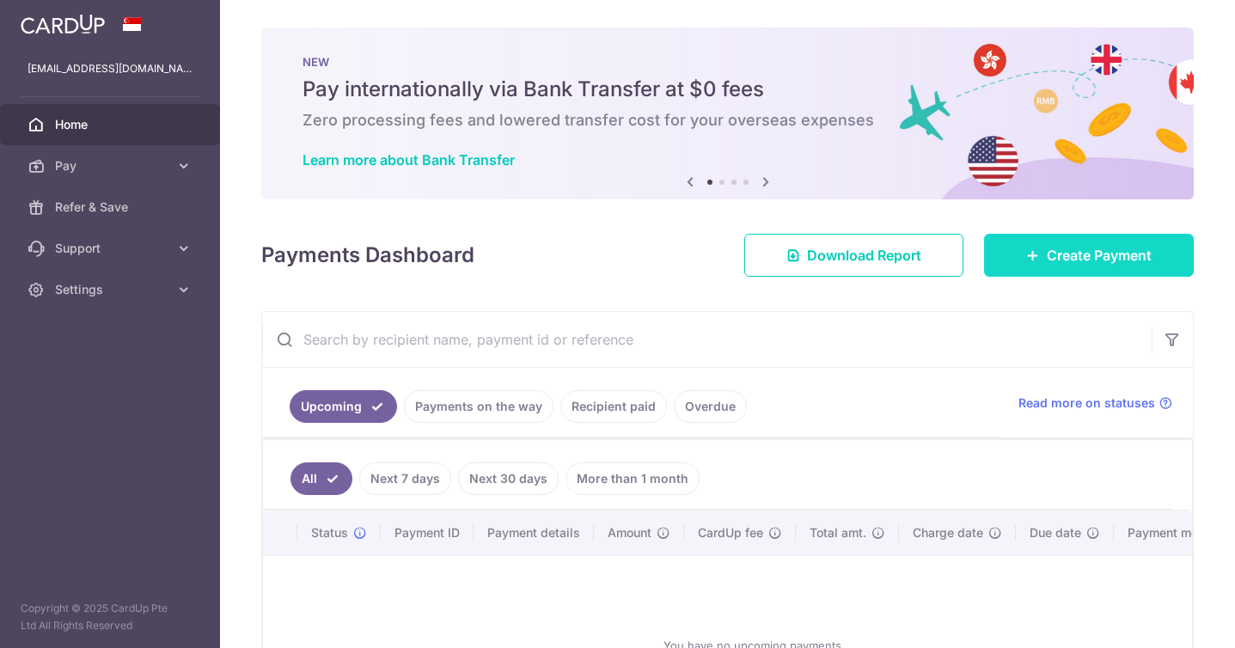
click at [1068, 250] on span "Create Payment" at bounding box center [1099, 255] width 105 height 21
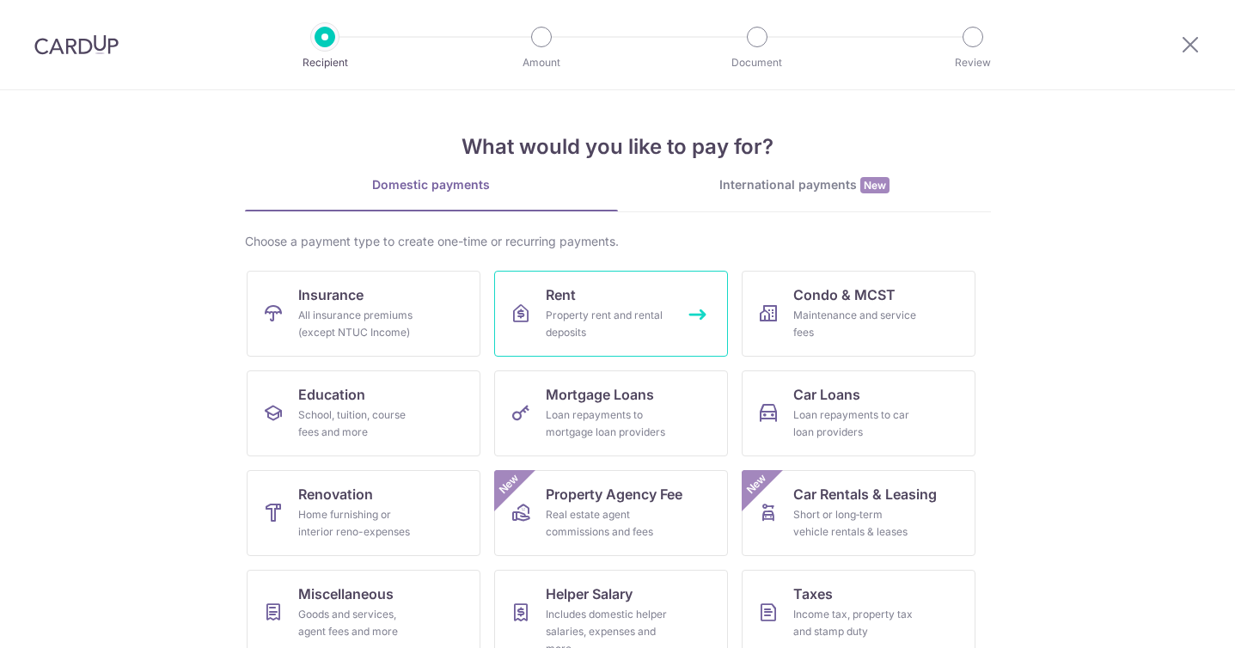
click at [697, 312] on link "Rent Property rent and rental deposits" at bounding box center [611, 314] width 234 height 86
